Goal: Transaction & Acquisition: Subscribe to service/newsletter

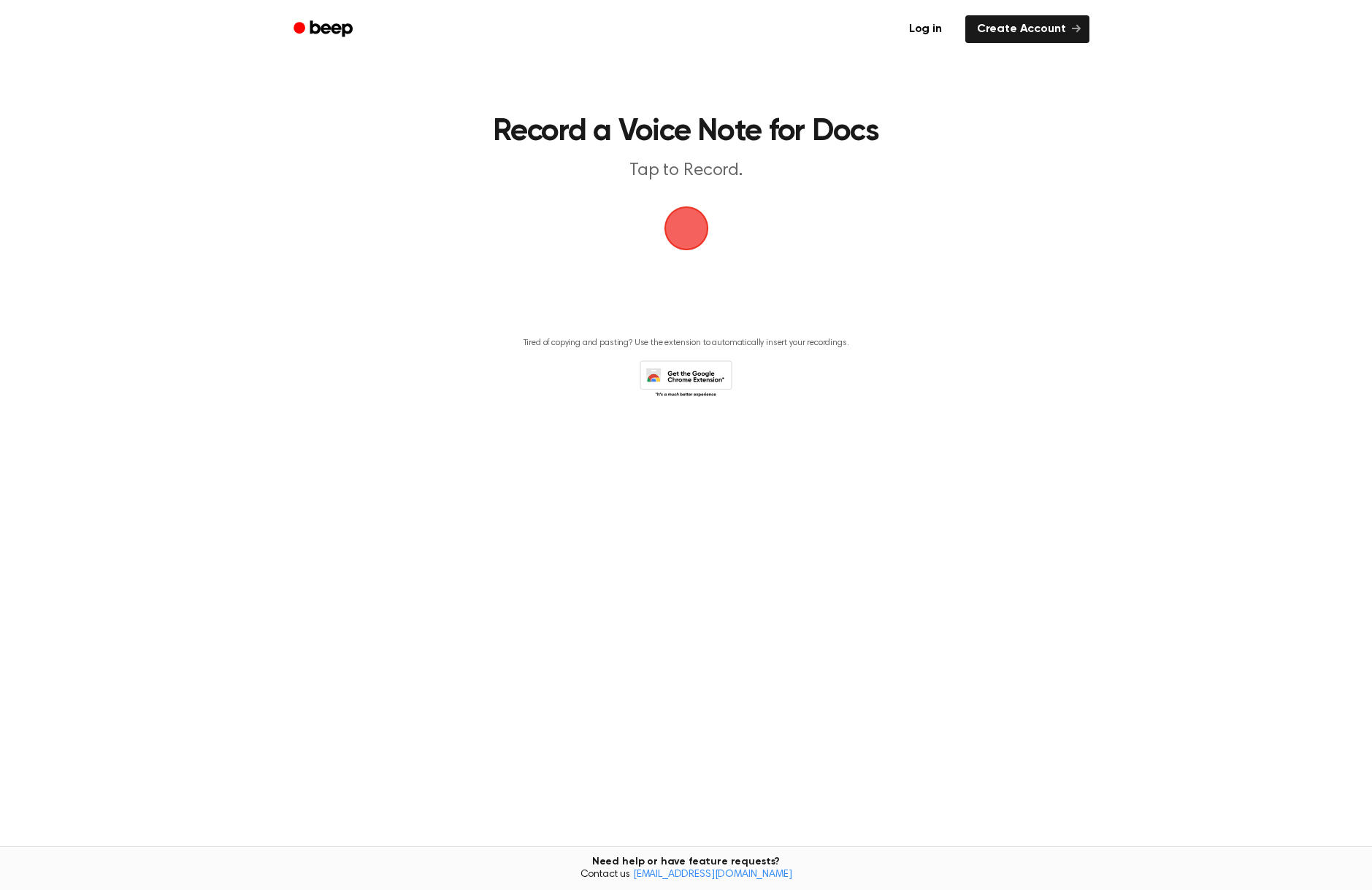
click at [688, 373] on icon at bounding box center [690, 383] width 69 height 26
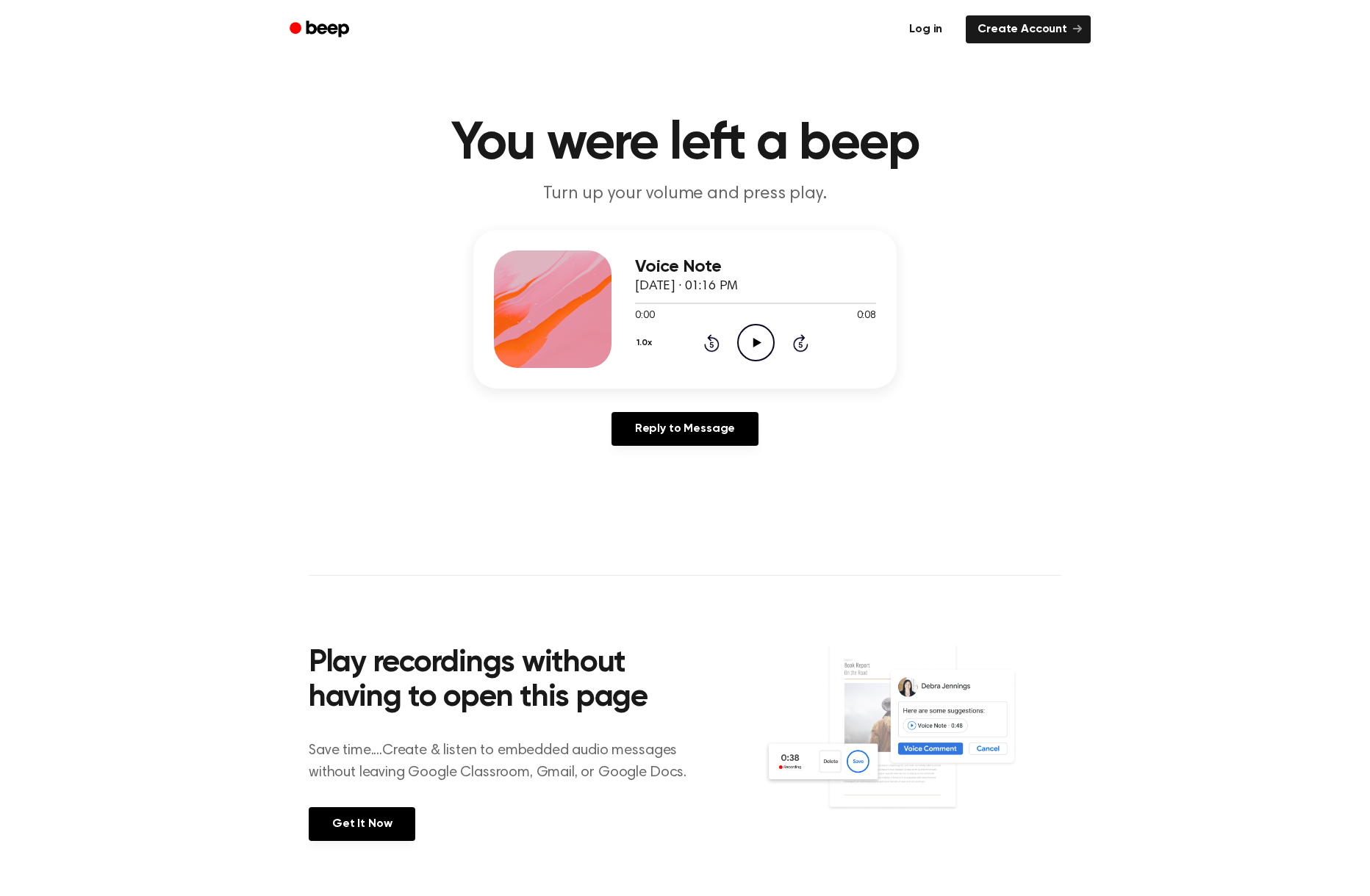
click at [939, 20] on link "Log in" at bounding box center [925, 29] width 62 height 34
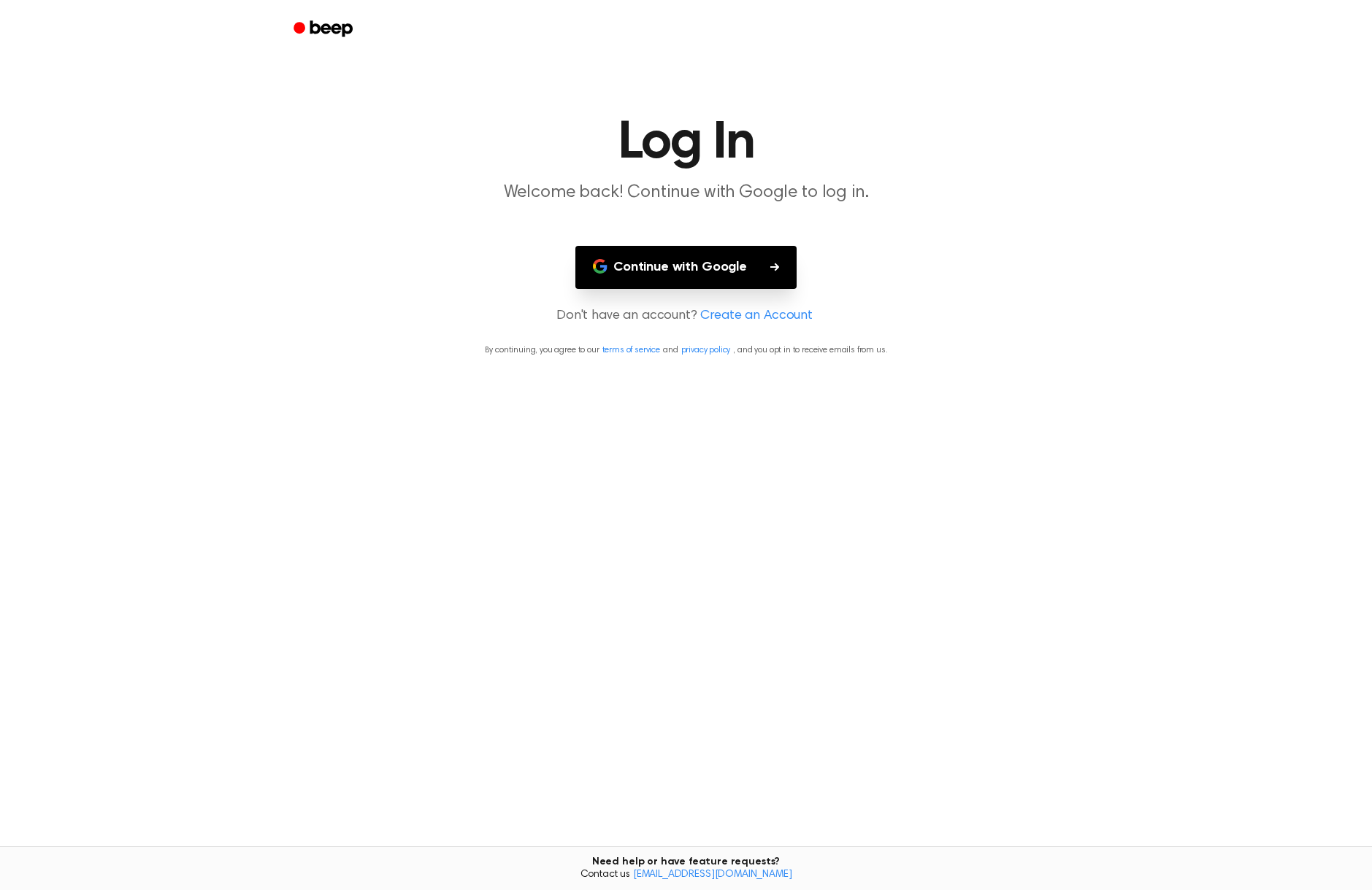
click at [758, 268] on button "Continue with Google" at bounding box center [686, 267] width 221 height 43
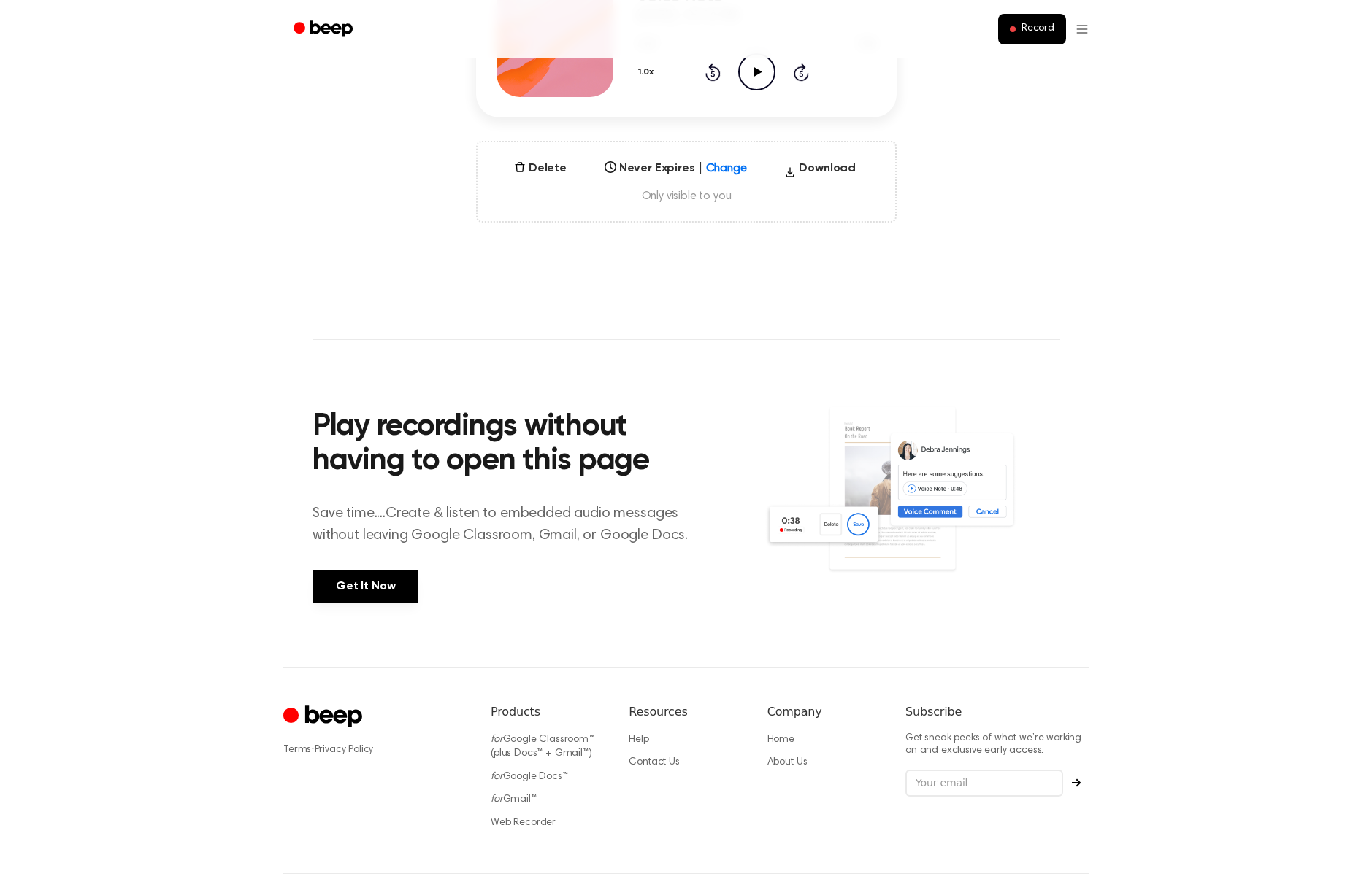
scroll to position [324, 0]
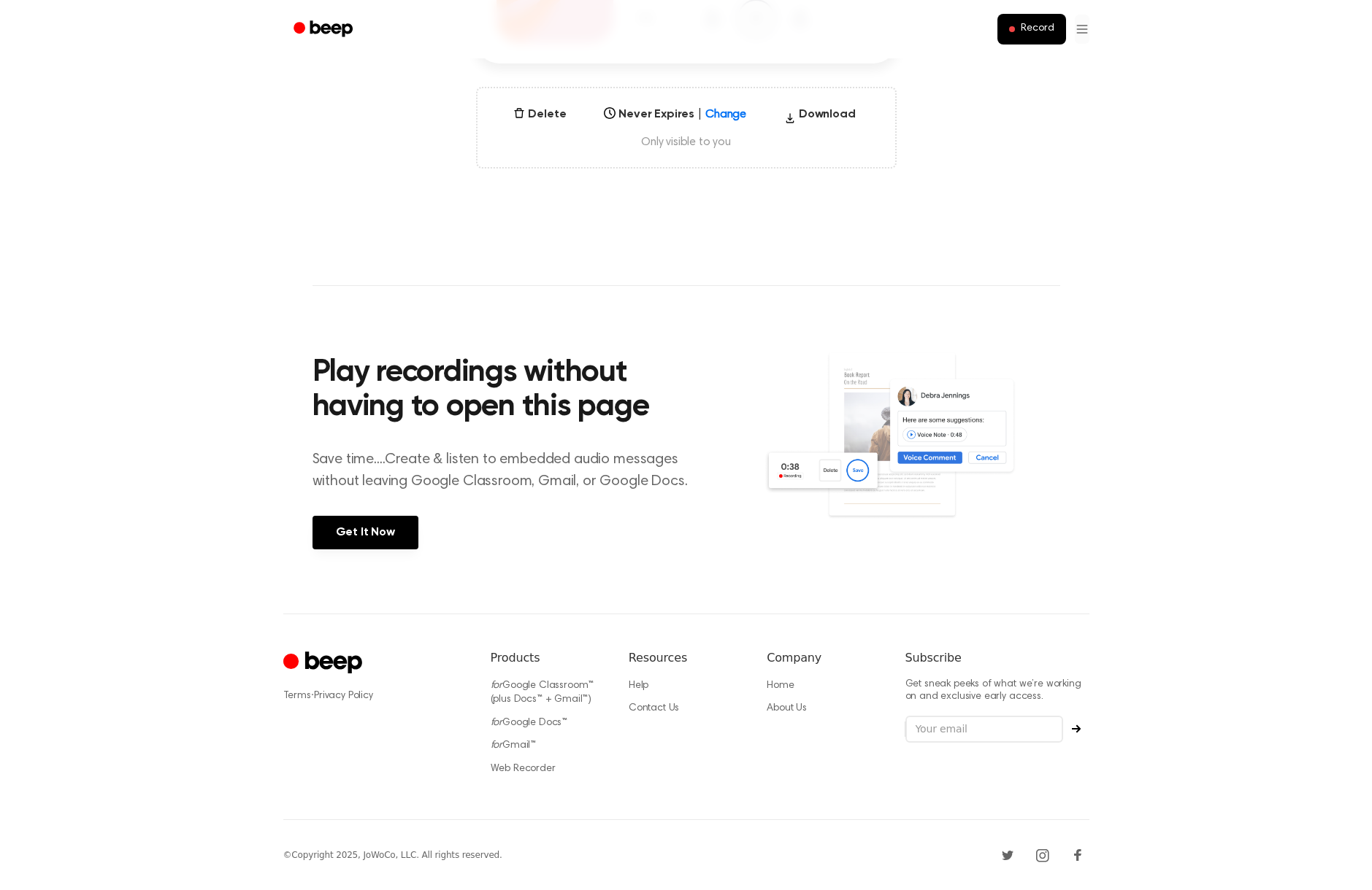
click at [1077, 27] on html "Record You were left a beep Turn up your volume and press play. Voice Note [DAT…" at bounding box center [686, 284] width 1372 height 1213
